Goal: Information Seeking & Learning: Learn about a topic

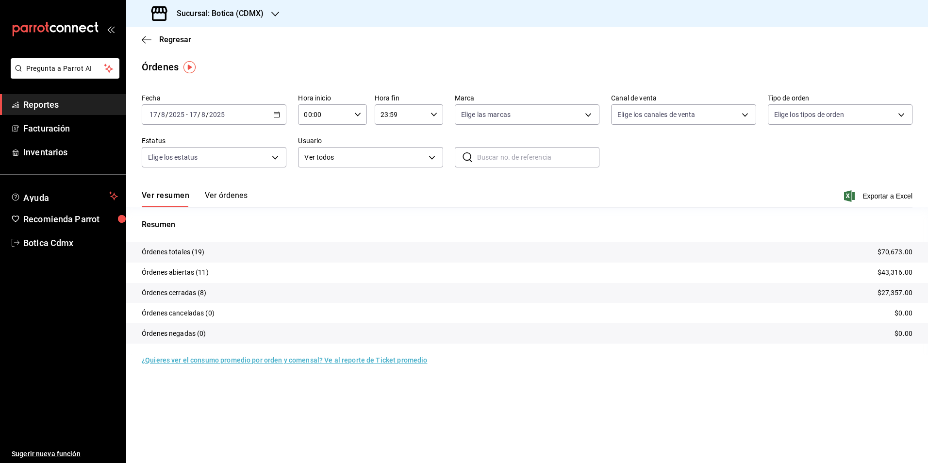
click at [32, 107] on span "Reportes" at bounding box center [70, 104] width 95 height 13
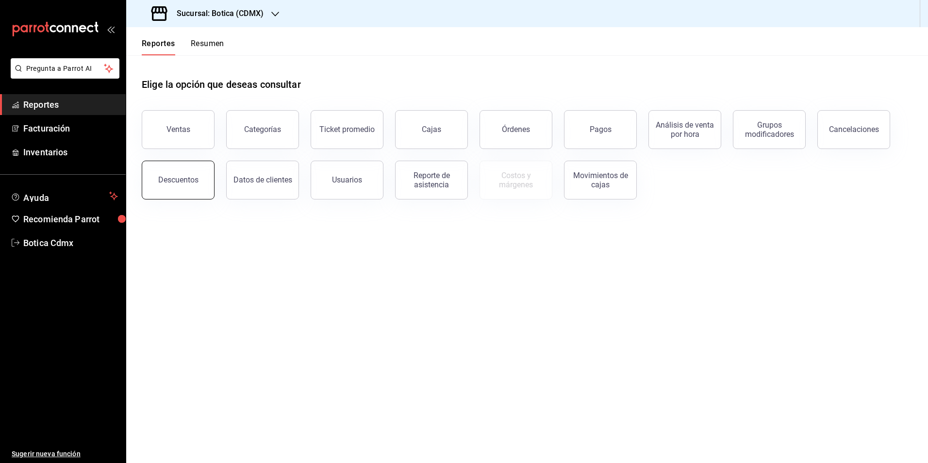
click at [175, 185] on button "Descuentos" at bounding box center [178, 180] width 73 height 39
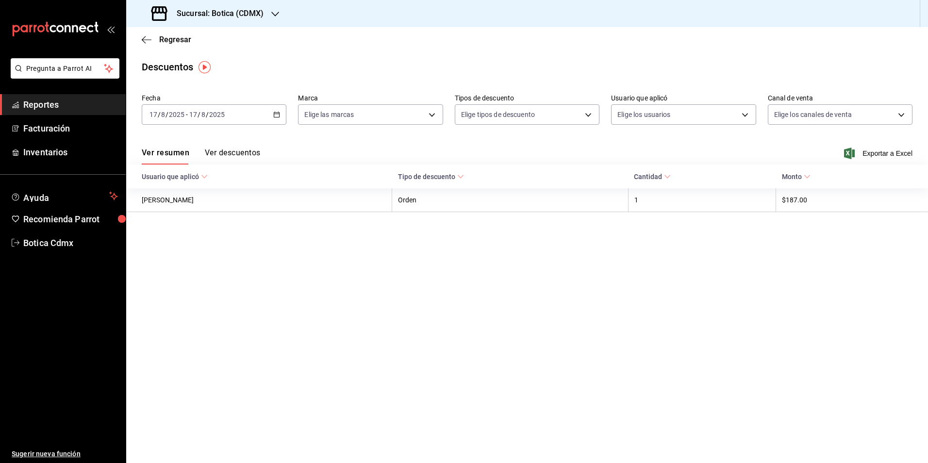
click at [230, 150] on button "Ver descuentos" at bounding box center [232, 156] width 55 height 17
